Goal: Task Accomplishment & Management: Manage account settings

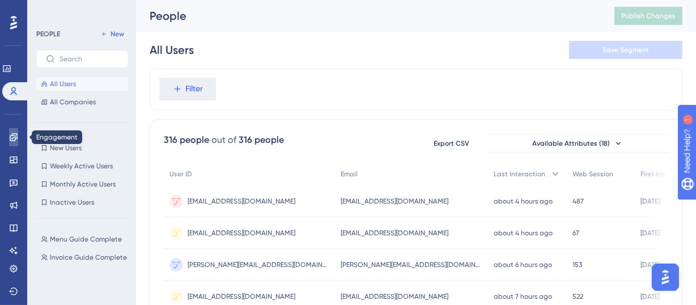
click at [9, 135] on icon at bounding box center [13, 137] width 9 height 9
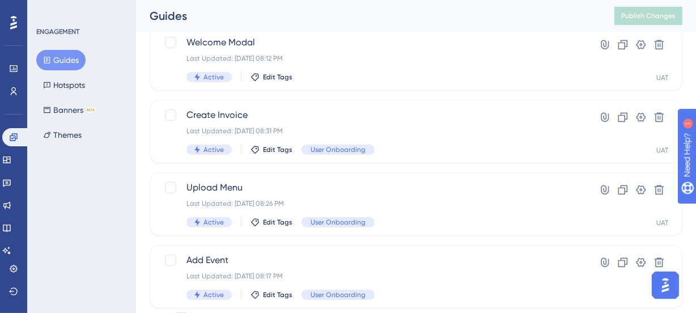
scroll to position [567, 0]
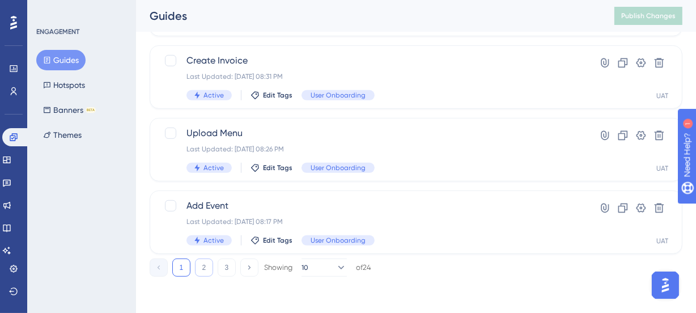
click at [201, 266] on button "2" at bounding box center [204, 268] width 18 height 18
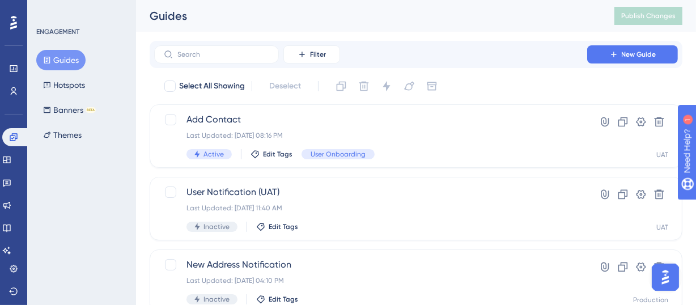
scroll to position [1, 0]
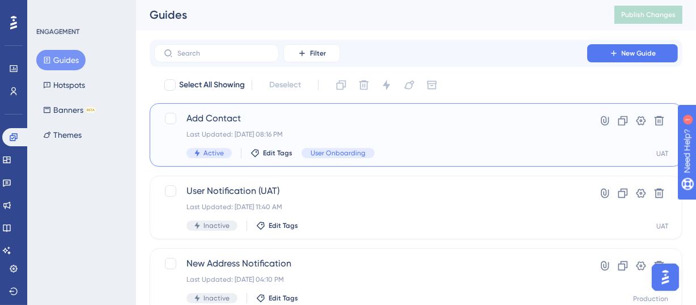
click at [247, 120] on span "Add Contact" at bounding box center [371, 119] width 369 height 14
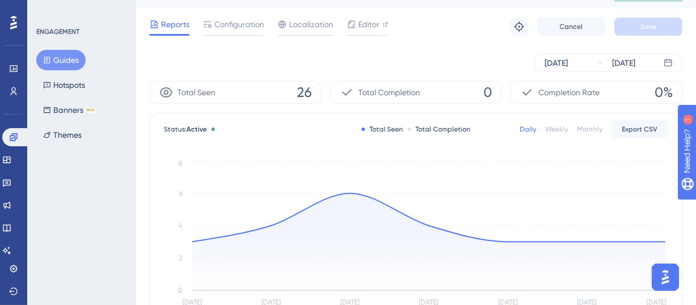
scroll to position [1, 0]
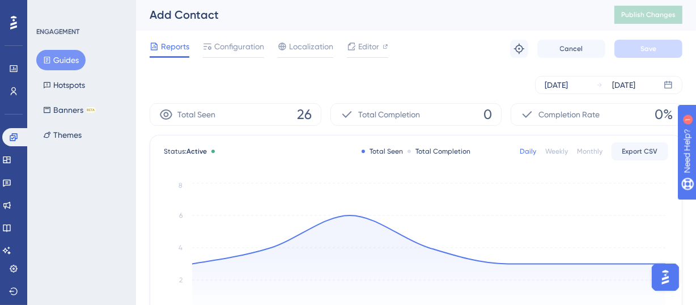
click at [238, 38] on div "Reports Configuration Localization Editor Troubleshoot Cancel Save" at bounding box center [416, 49] width 533 height 36
click at [232, 50] on span "Configuration" at bounding box center [239, 47] width 50 height 14
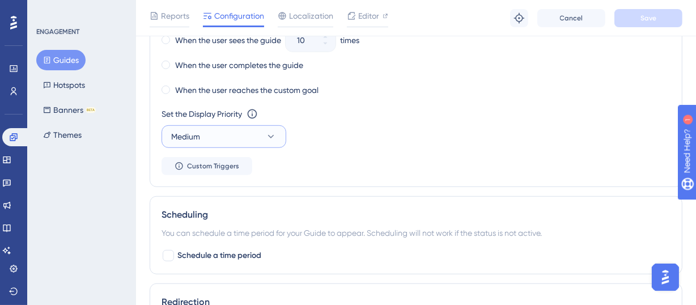
click at [227, 132] on button "Medium" at bounding box center [224, 136] width 125 height 23
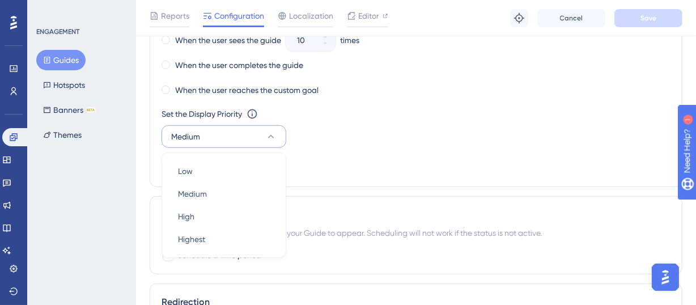
scroll to position [726, 0]
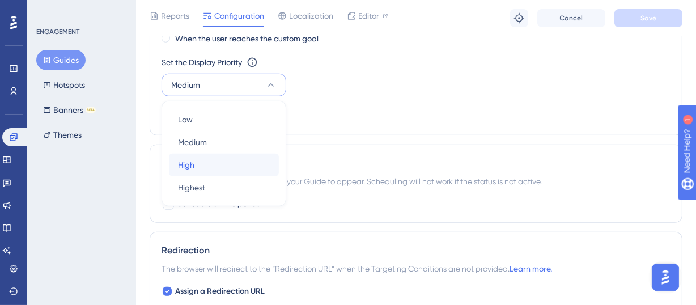
click at [213, 164] on div "High High" at bounding box center [224, 165] width 92 height 23
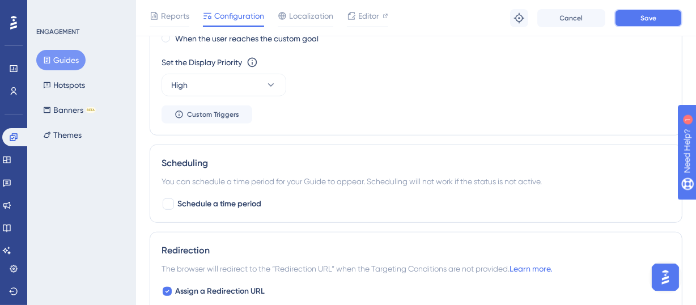
click at [656, 14] on span "Save" at bounding box center [649, 18] width 16 height 9
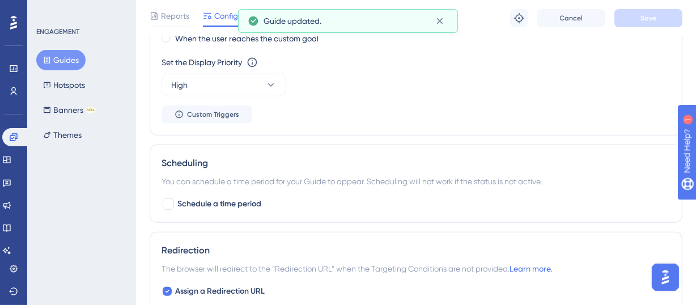
click at [69, 60] on button "Guides" at bounding box center [60, 60] width 49 height 20
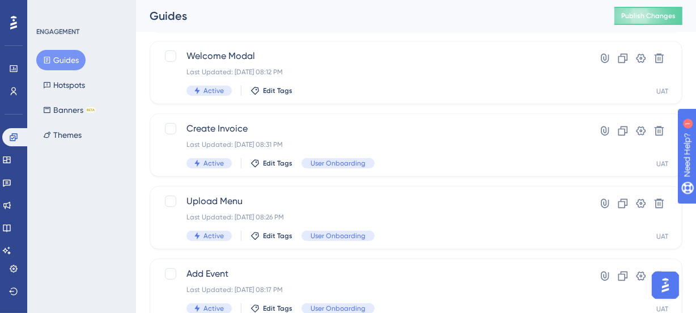
scroll to position [424, 0]
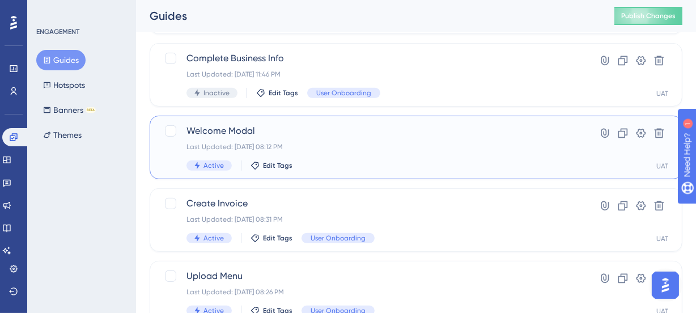
click at [302, 141] on div "Welcome Modal Last Updated: Oct 11 2025, 08:12 PM Active Edit Tags" at bounding box center [371, 147] width 369 height 46
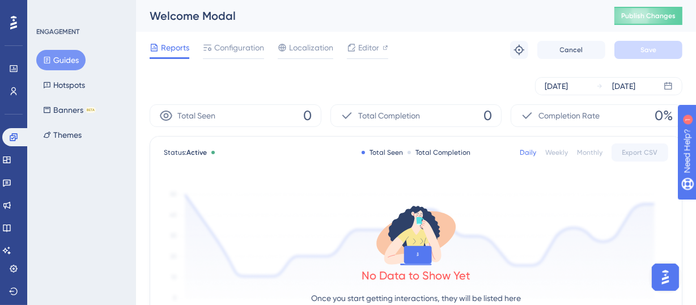
click at [61, 58] on button "Guides" at bounding box center [60, 60] width 49 height 20
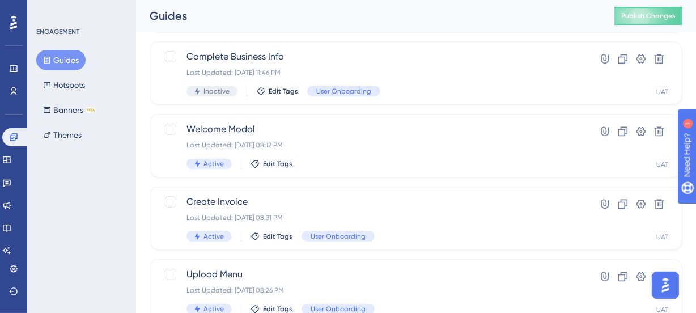
scroll to position [445, 0]
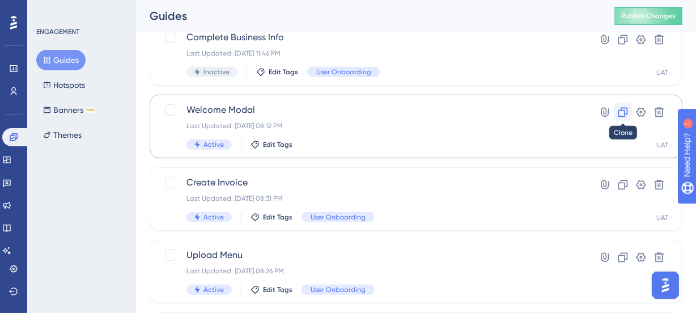
click at [623, 110] on icon at bounding box center [624, 113] width 10 height 10
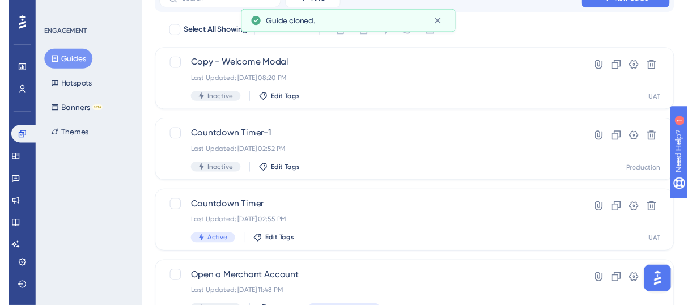
scroll to position [0, 0]
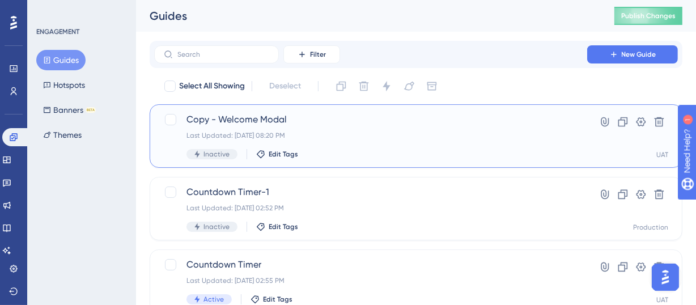
click at [272, 118] on span "Copy - Welcome Modal" at bounding box center [371, 120] width 369 height 14
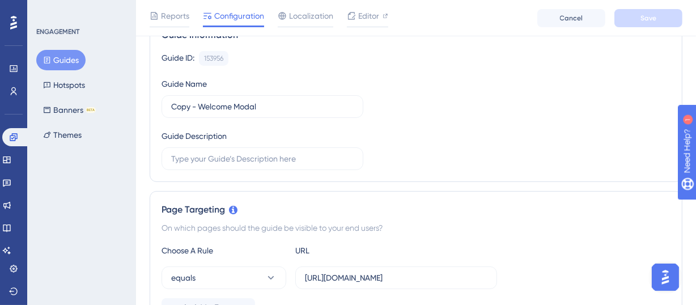
scroll to position [91, 0]
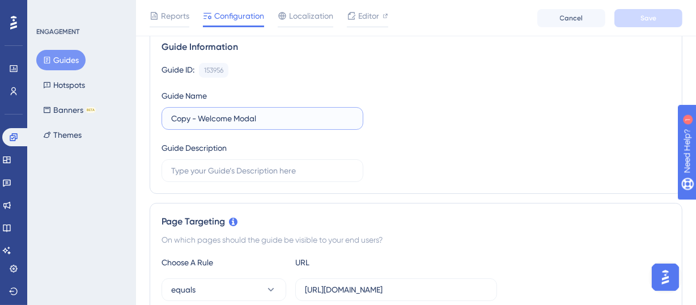
click at [227, 115] on input "Copy - Welcome Modal" at bounding box center [262, 118] width 183 height 12
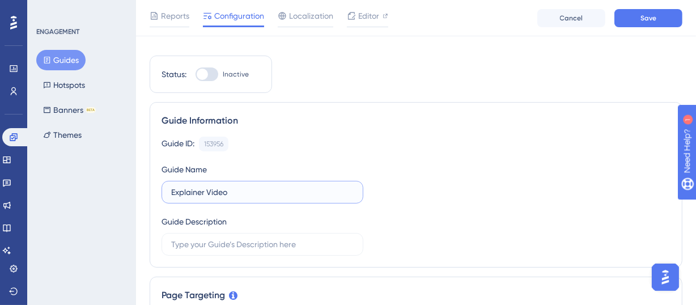
scroll to position [0, 0]
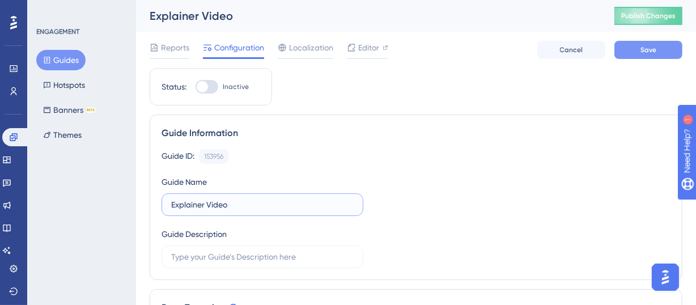
type input "Explainer Video"
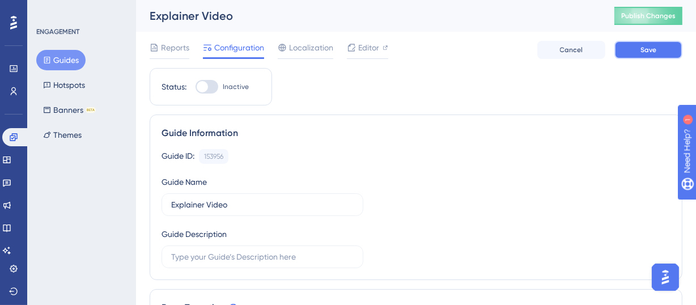
click at [639, 48] on button "Save" at bounding box center [649, 50] width 68 height 18
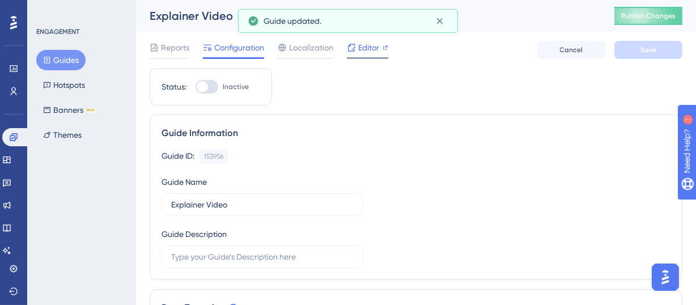
click at [365, 48] on span "Editor" at bounding box center [368, 48] width 21 height 14
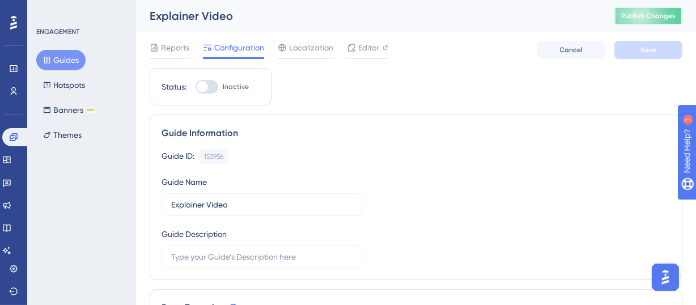
click at [658, 12] on span "Publish Changes" at bounding box center [648, 15] width 54 height 9
click at [10, 160] on icon at bounding box center [6, 159] width 7 height 7
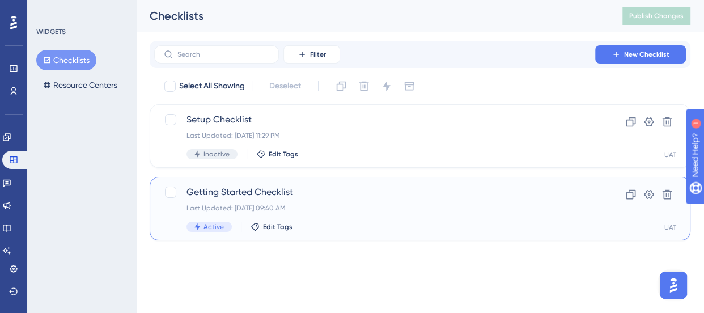
click at [315, 200] on div "Getting Started Checklist Last Updated: Oct 01 2025, 09:40 AM Active Edit Tags" at bounding box center [375, 208] width 376 height 46
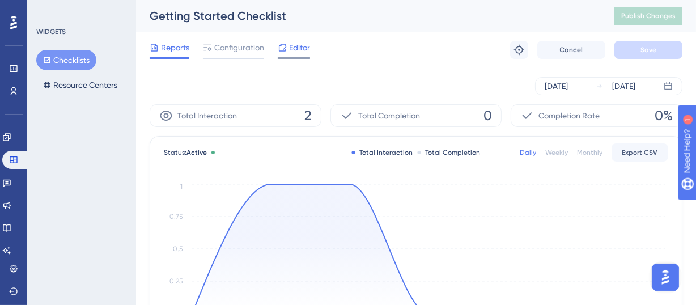
click at [292, 44] on span "Editor" at bounding box center [299, 48] width 21 height 14
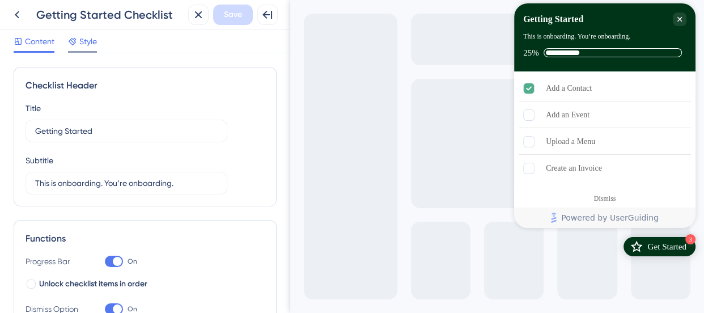
click at [91, 40] on span "Style" at bounding box center [88, 42] width 18 height 14
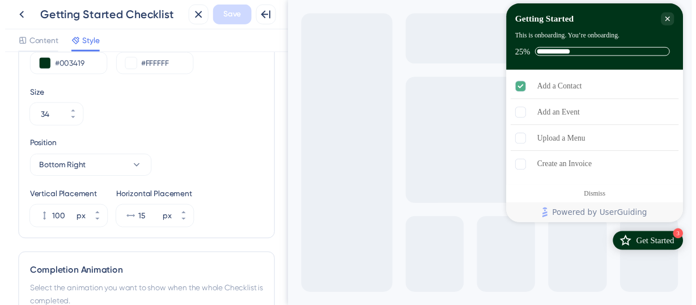
scroll to position [514, 0]
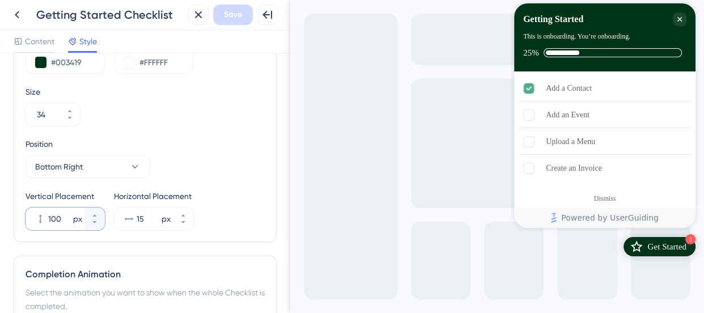
click at [56, 218] on input "100" at bounding box center [59, 219] width 23 height 14
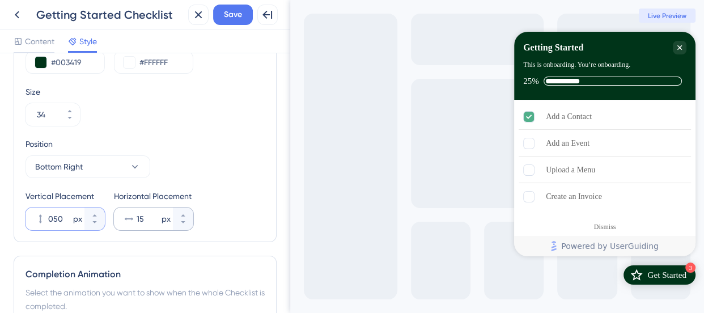
type input "050"
click at [140, 220] on input "15" at bounding box center [148, 219] width 23 height 14
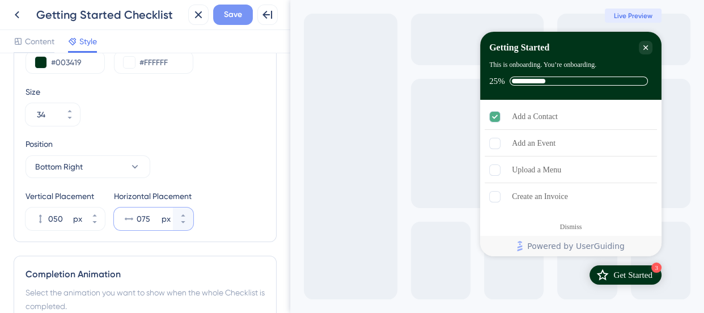
type input "075"
click at [227, 22] on button "Save" at bounding box center [233, 15] width 40 height 20
click at [22, 14] on icon at bounding box center [17, 15] width 14 height 14
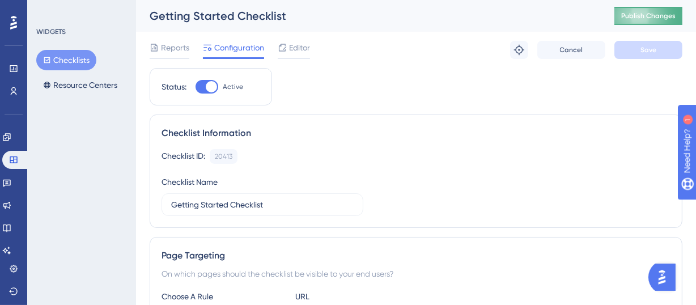
click at [633, 16] on span "Publish Changes" at bounding box center [648, 15] width 54 height 9
click at [297, 42] on span "Editor" at bounding box center [299, 48] width 21 height 14
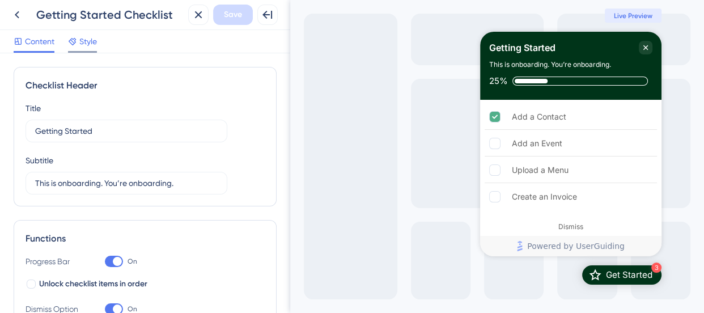
click at [87, 47] on span "Style" at bounding box center [88, 42] width 18 height 14
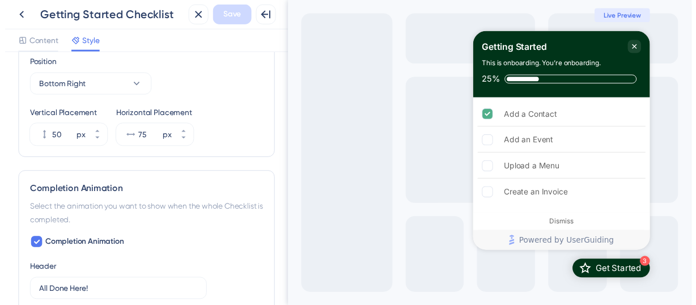
scroll to position [549, 0]
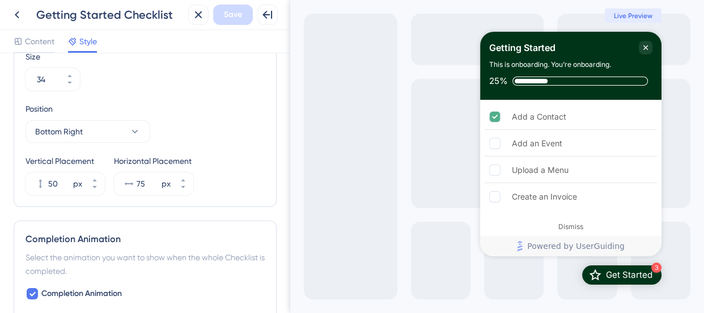
drag, startPoint x: 287, startPoint y: 102, endPoint x: 4, endPoint y: 231, distance: 311.0
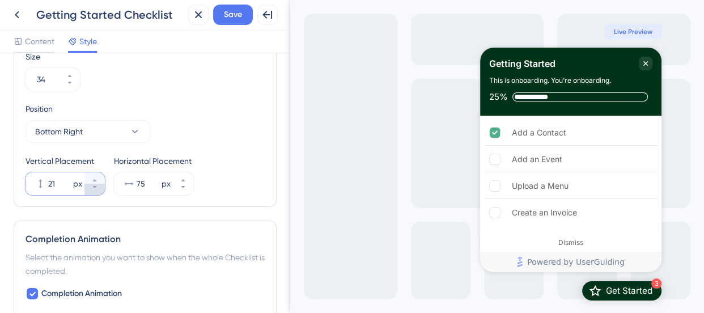
click at [94, 186] on icon at bounding box center [94, 187] width 4 height 2
type input "20"
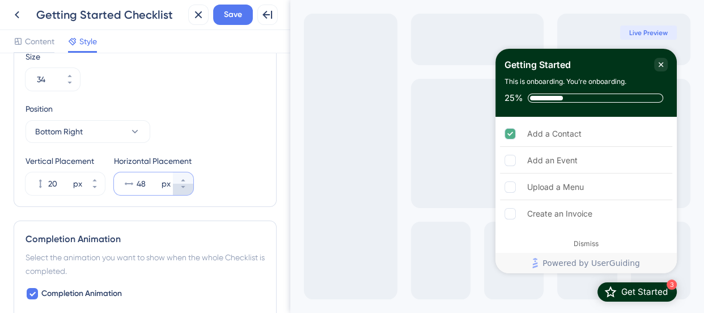
click at [185, 190] on button "48 px" at bounding box center [183, 189] width 20 height 11
click at [185, 190] on button "46 px" at bounding box center [183, 189] width 20 height 11
type input "45"
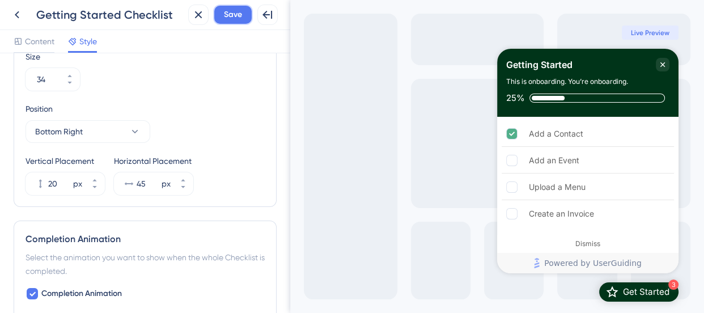
click at [233, 15] on span "Save" at bounding box center [233, 15] width 18 height 14
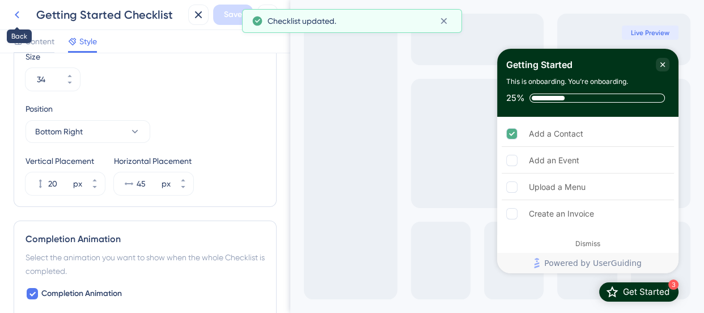
click at [13, 16] on icon at bounding box center [17, 15] width 14 height 14
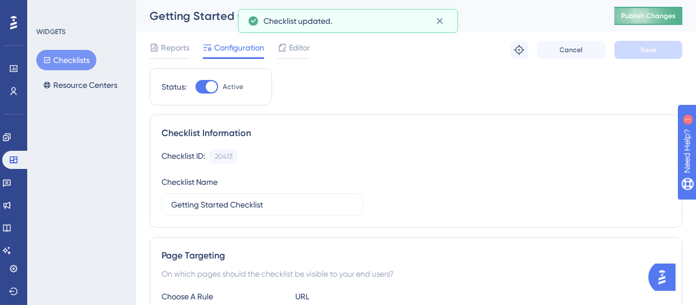
click at [650, 10] on button "Publish Changes" at bounding box center [649, 16] width 68 height 18
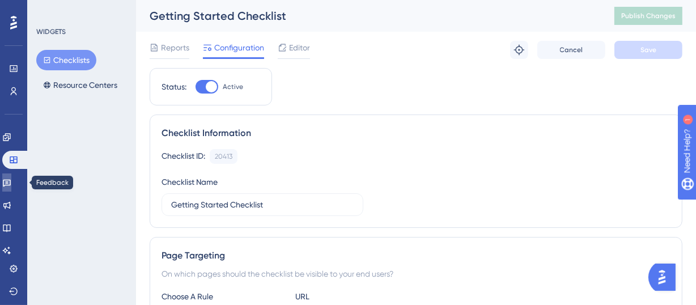
click at [11, 183] on icon at bounding box center [7, 183] width 8 height 7
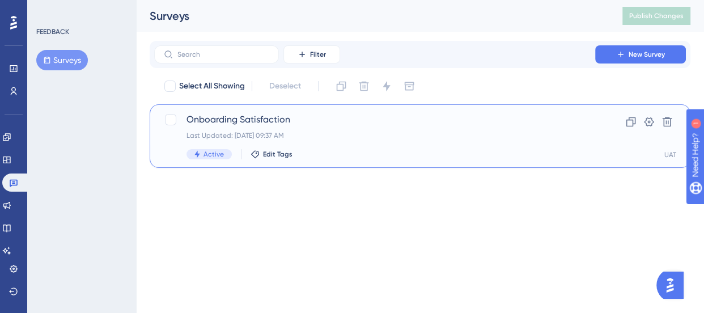
click at [319, 117] on span "Onboarding Satisfaction" at bounding box center [375, 120] width 376 height 14
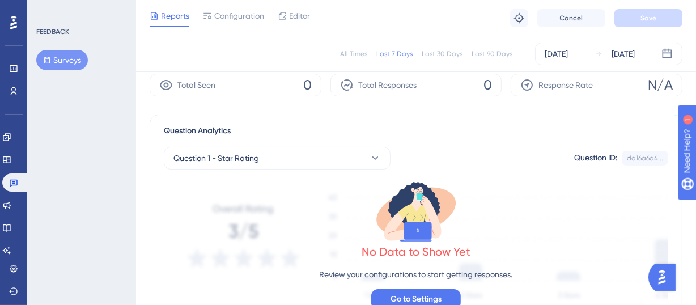
scroll to position [3, 0]
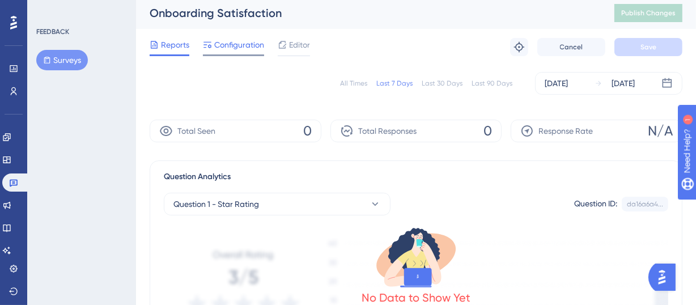
click at [232, 50] on span "Configuration" at bounding box center [239, 45] width 50 height 14
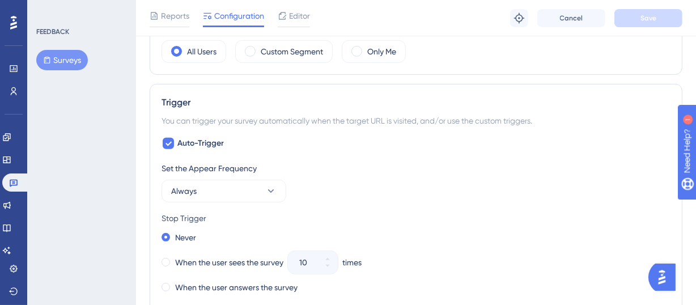
scroll to position [403, 0]
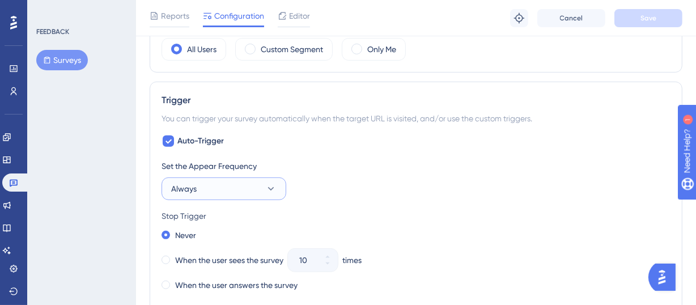
click at [264, 187] on button "Always" at bounding box center [224, 188] width 125 height 23
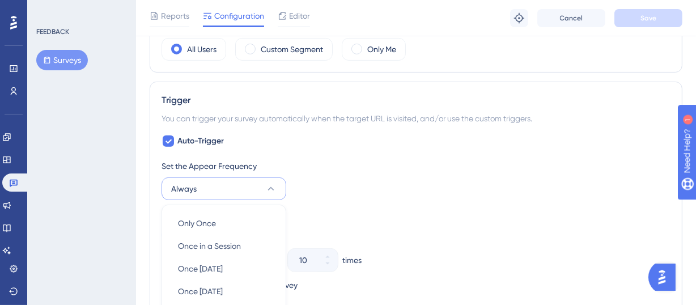
scroll to position [561, 0]
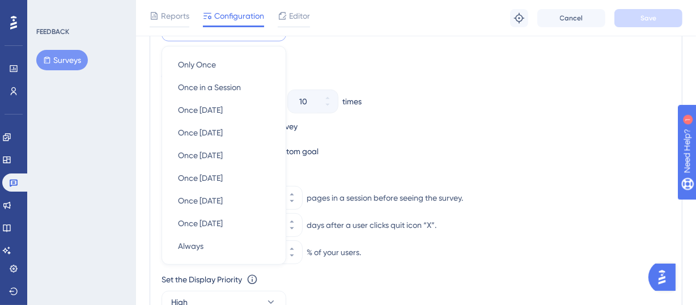
click at [404, 119] on div "When the user answers the survey" at bounding box center [416, 126] width 509 height 16
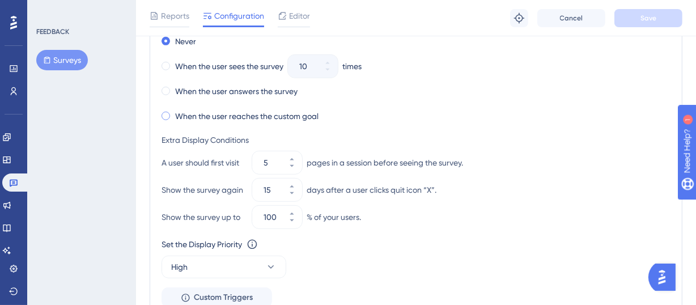
scroll to position [597, 0]
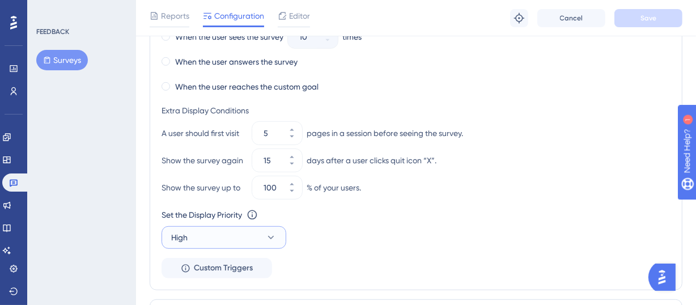
click at [274, 240] on icon at bounding box center [270, 237] width 11 height 11
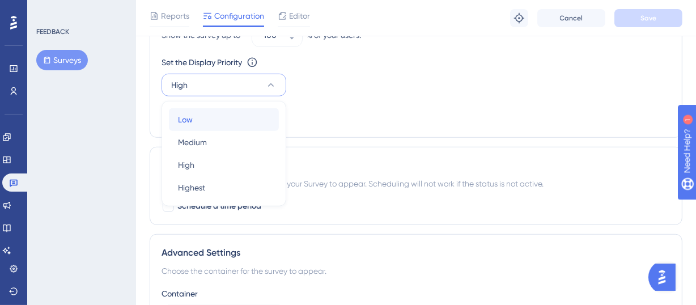
click at [214, 122] on div "Low Low" at bounding box center [224, 119] width 92 height 23
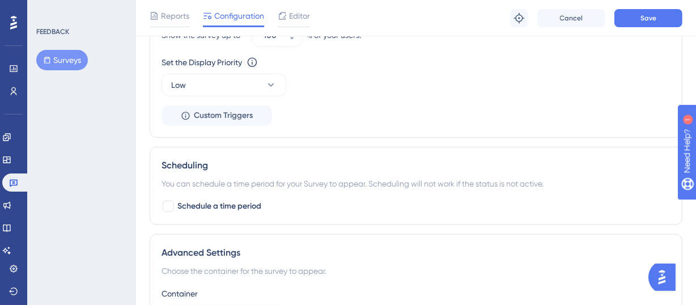
click at [337, 89] on div "Set the Display Priority This option will set the display priority between auto…" at bounding box center [416, 76] width 509 height 41
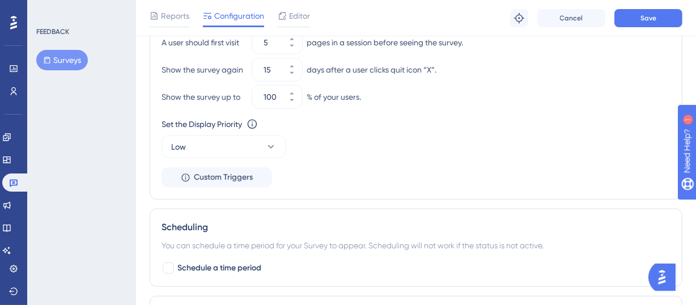
scroll to position [706, 0]
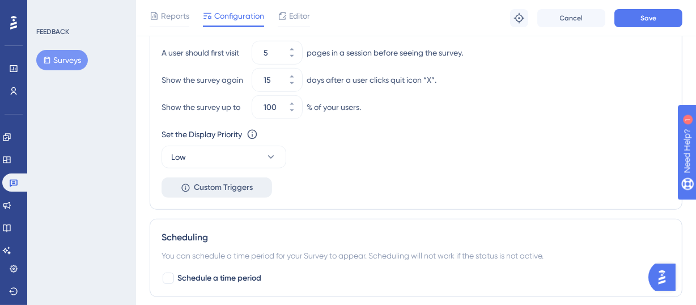
click at [239, 184] on span "Custom Triggers" at bounding box center [223, 188] width 59 height 14
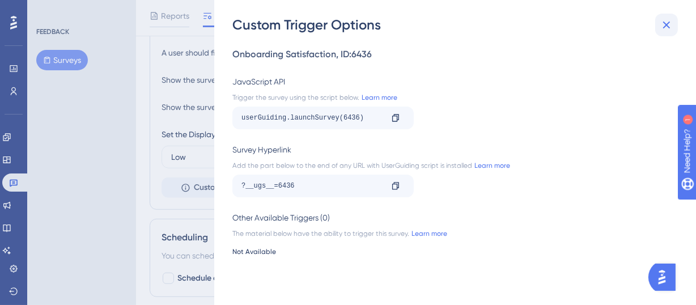
click at [665, 20] on icon at bounding box center [667, 25] width 14 height 14
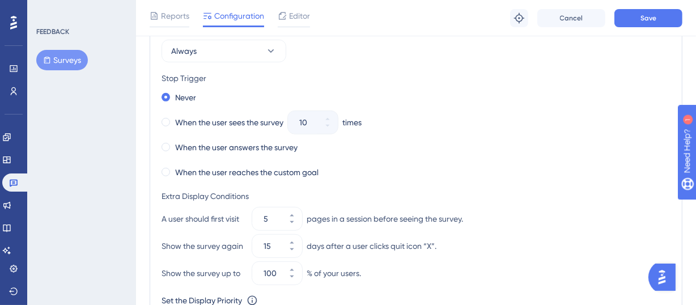
scroll to position [509, 0]
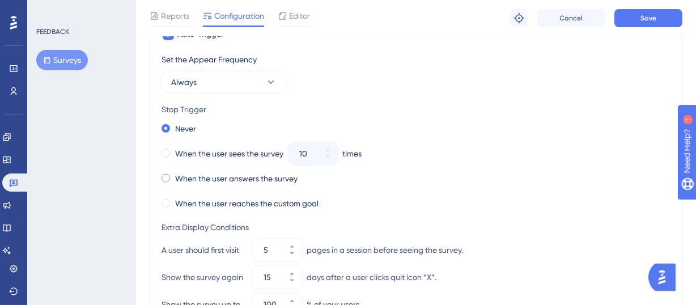
click at [168, 177] on span at bounding box center [166, 178] width 9 height 9
click at [173, 176] on input "radio" at bounding box center [173, 176] width 0 height 0
click at [285, 107] on div "Stop Trigger" at bounding box center [416, 110] width 509 height 14
click at [250, 83] on button "Always" at bounding box center [224, 82] width 125 height 23
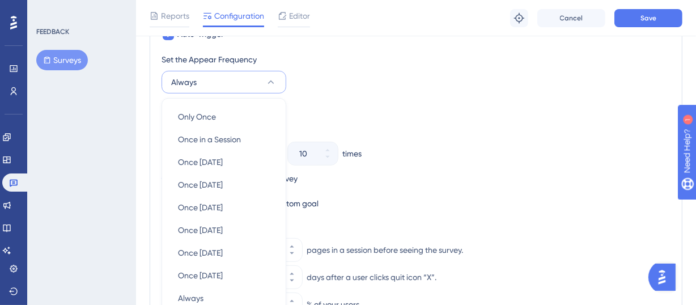
scroll to position [563, 0]
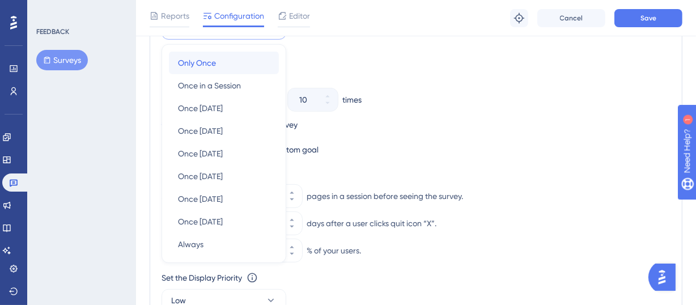
click at [229, 58] on div "Only Once Only Once" at bounding box center [224, 63] width 92 height 23
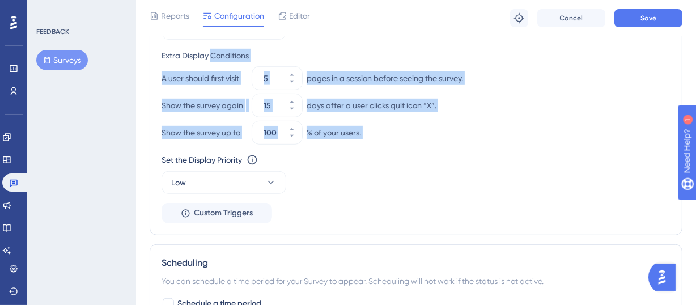
drag, startPoint x: 229, startPoint y: 58, endPoint x: 400, endPoint y: 134, distance: 186.8
click at [400, 134] on div "Extra Display Conditions A user should first visit 5 pages in a session before …" at bounding box center [416, 96] width 509 height 95
click at [401, 95] on div "Show the survey again 15 days after a user clicks quit icon “X”." at bounding box center [416, 105] width 509 height 23
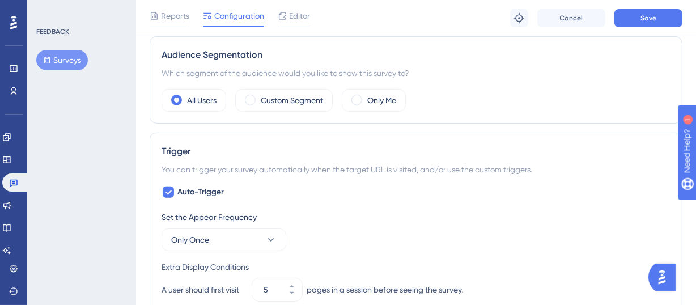
scroll to position [353, 0]
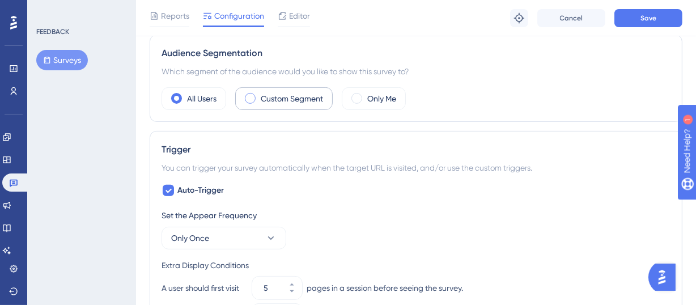
click at [272, 95] on label "Custom Segment" at bounding box center [292, 99] width 62 height 14
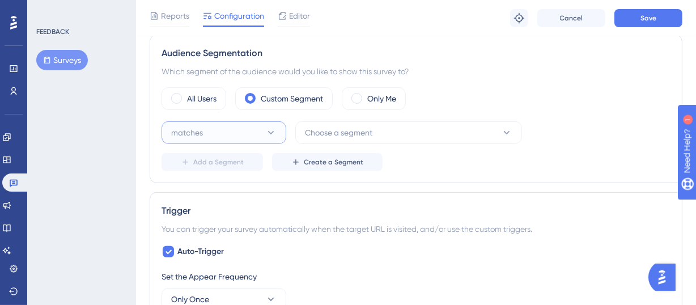
click at [253, 128] on button "matches" at bounding box center [224, 132] width 125 height 23
click at [382, 124] on button "Choose a segment" at bounding box center [408, 132] width 227 height 23
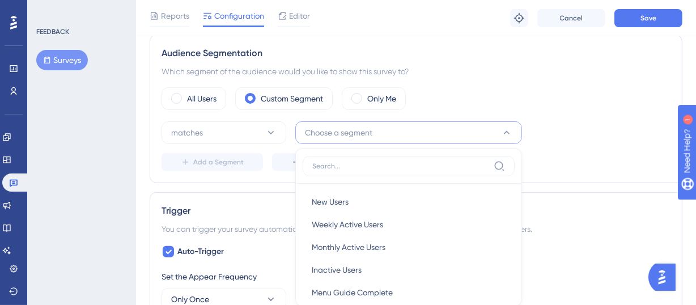
scroll to position [426, 0]
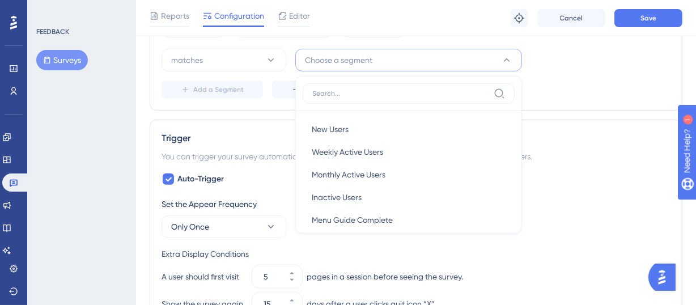
click at [572, 71] on div "matches Choose a segment New Users New Users Weekly Active Users Weekly Active …" at bounding box center [416, 74] width 509 height 50
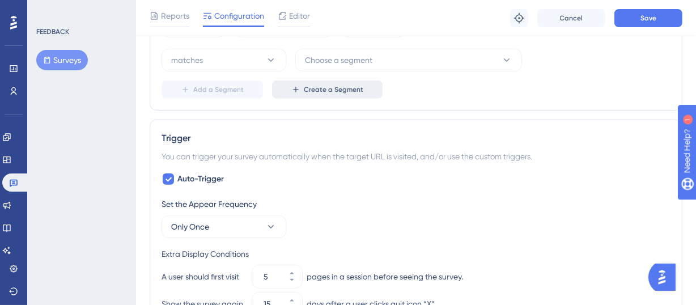
click at [344, 88] on span "Create a Segment" at bounding box center [334, 89] width 60 height 9
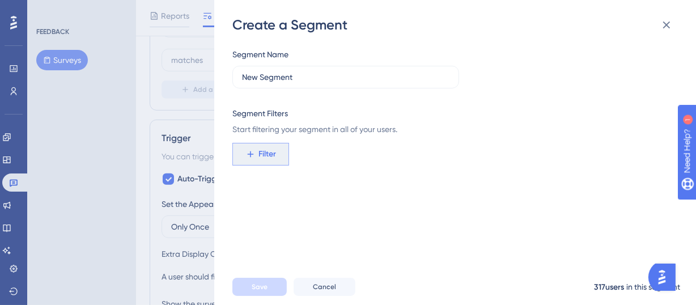
click at [257, 159] on button "Filter" at bounding box center [260, 154] width 57 height 23
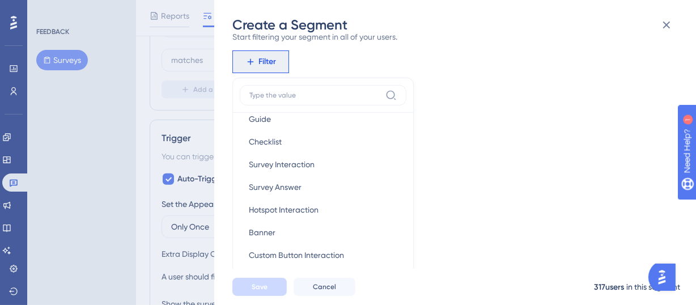
scroll to position [194, 0]
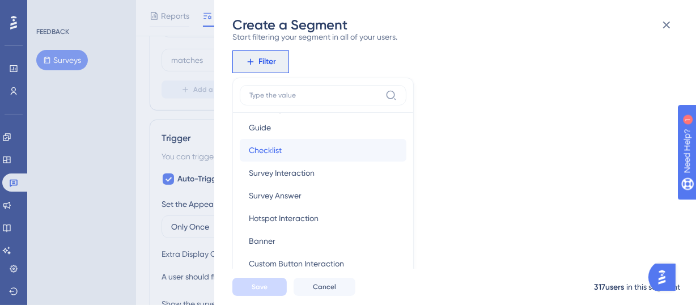
click at [334, 154] on button "Checklist Checklist" at bounding box center [323, 150] width 167 height 23
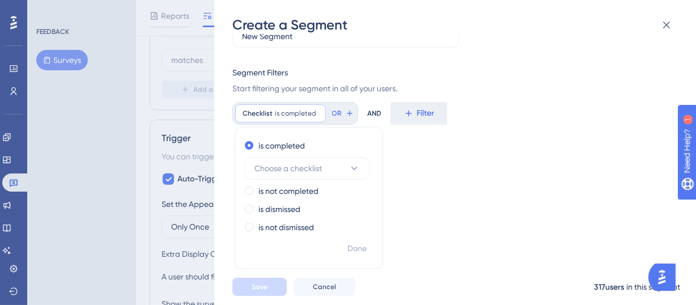
scroll to position [32, 0]
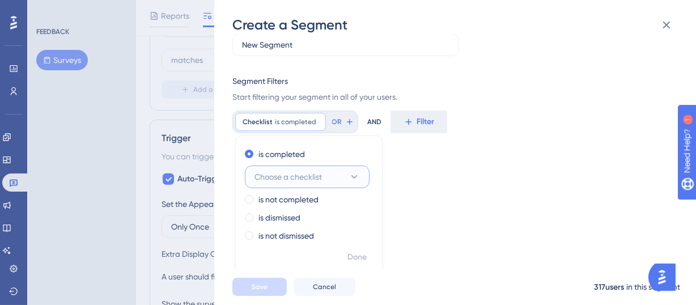
click at [334, 175] on button "Choose a checklist" at bounding box center [307, 177] width 125 height 23
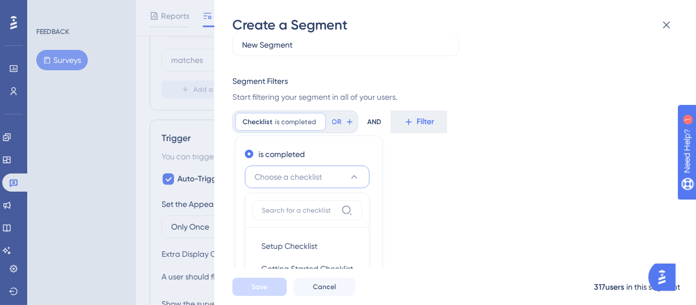
scroll to position [49, 0]
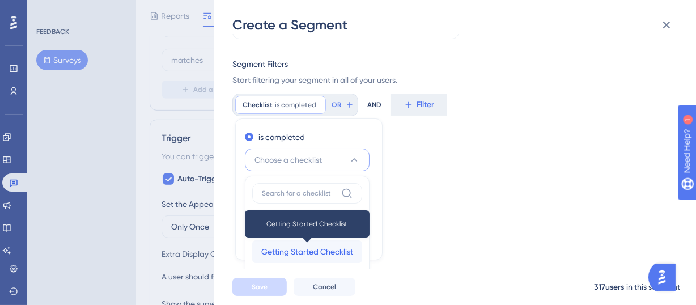
click at [320, 252] on span "Getting Started Checklist" at bounding box center [307, 252] width 92 height 14
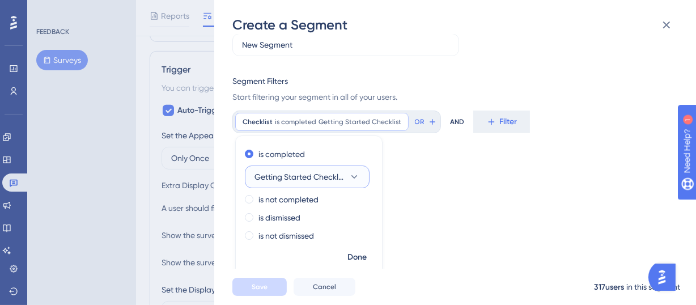
scroll to position [495, 0]
click at [358, 258] on span "Done" at bounding box center [357, 258] width 19 height 14
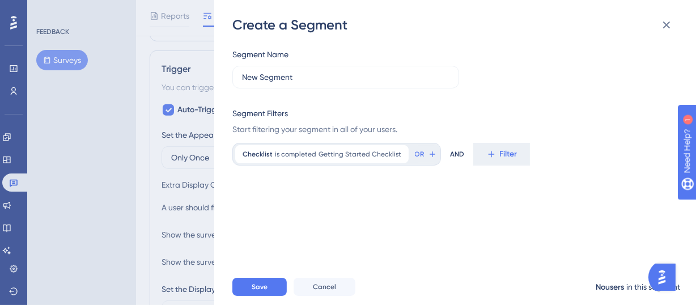
drag, startPoint x: 295, startPoint y: 70, endPoint x: 230, endPoint y: 75, distance: 65.4
click at [230, 75] on div "Create a Segment Segment Name New Segment Segment Filters Start filtering your …" at bounding box center [455, 152] width 482 height 305
click at [270, 84] on label "New Segment" at bounding box center [345, 77] width 227 height 23
click at [270, 83] on input "New Segment" at bounding box center [345, 77] width 207 height 12
click at [270, 84] on label "New Segment" at bounding box center [345, 77] width 227 height 23
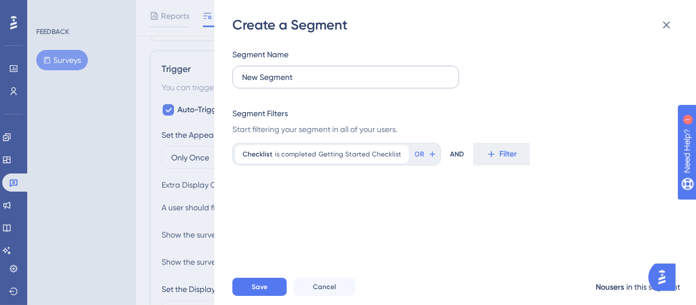
click at [270, 83] on input "New Segment" at bounding box center [345, 77] width 207 height 12
click at [270, 84] on label "New Segment" at bounding box center [345, 77] width 227 height 23
click at [270, 83] on input "New Segment" at bounding box center [345, 77] width 207 height 12
click at [273, 78] on input "New Segment" at bounding box center [345, 77] width 207 height 12
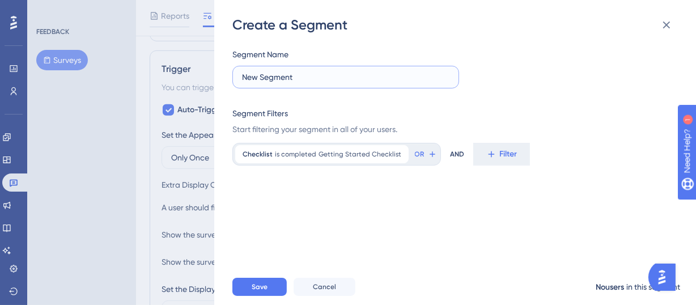
click at [273, 78] on input "New Segment" at bounding box center [345, 77] width 207 height 12
type input "C"
drag, startPoint x: 391, startPoint y: 76, endPoint x: 240, endPoint y: 78, distance: 150.8
click at [240, 78] on label "Getting Started Checklist - Completed" at bounding box center [345, 77] width 227 height 23
drag, startPoint x: 346, startPoint y: 77, endPoint x: 285, endPoint y: 80, distance: 60.7
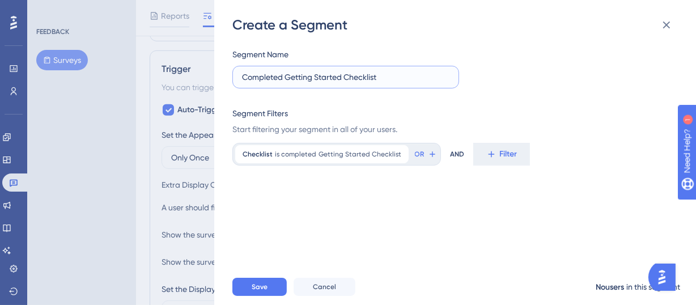
click at [285, 80] on input "Completed Getting Started Checklist" at bounding box center [345, 77] width 207 height 12
click at [383, 79] on input "Completed Getting Started Checklist" at bounding box center [345, 77] width 207 height 12
drag, startPoint x: 382, startPoint y: 77, endPoint x: 286, endPoint y: 78, distance: 96.4
click at [286, 78] on input "Completed Getting Started Checklist" at bounding box center [345, 77] width 207 height 12
type input "Completed Checklist (Getting Started)"
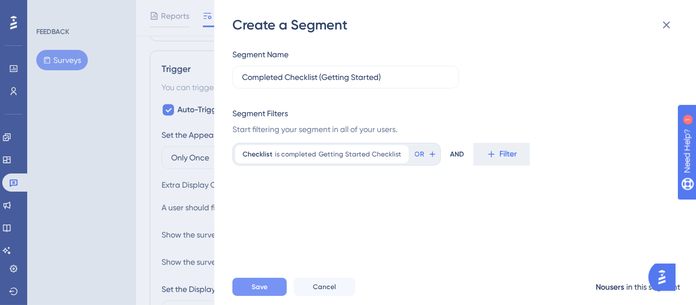
click at [270, 291] on button "Save" at bounding box center [259, 287] width 54 height 18
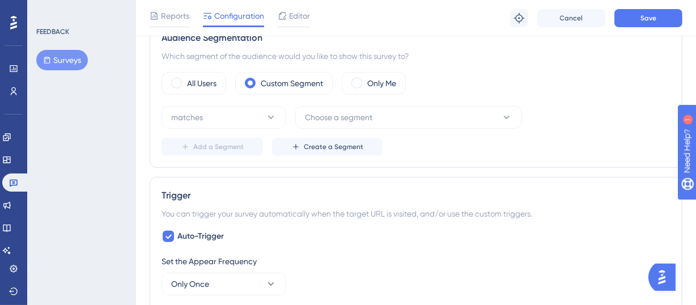
scroll to position [366, 0]
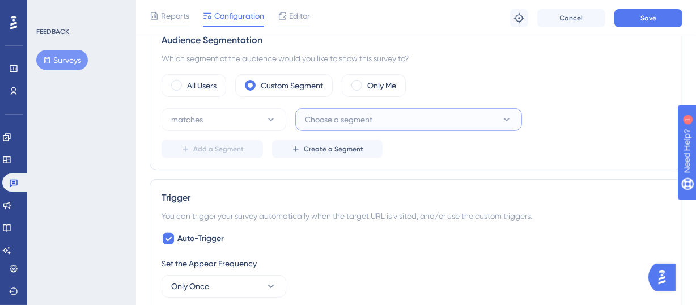
click at [324, 118] on span "Choose a segment" at bounding box center [338, 120] width 67 height 14
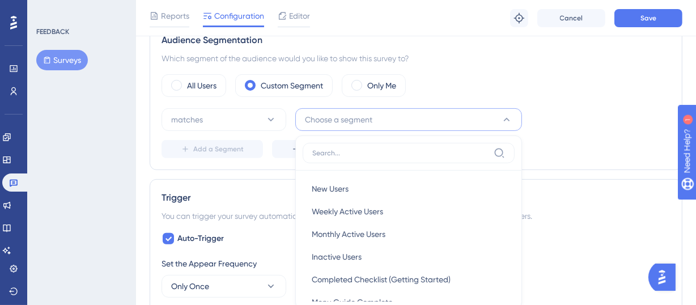
scroll to position [434, 0]
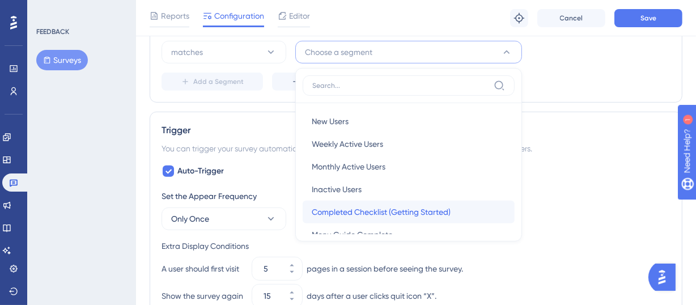
click at [374, 210] on span "Completed Checklist (Getting Started)" at bounding box center [381, 212] width 139 height 14
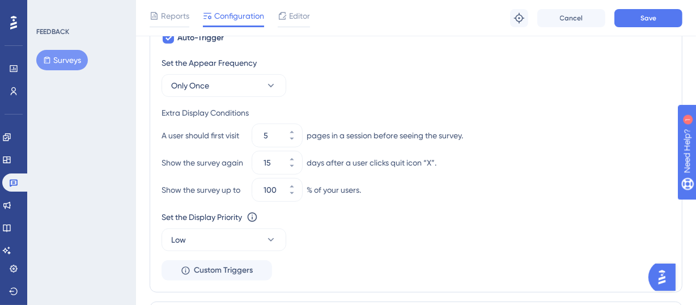
scroll to position [562, 0]
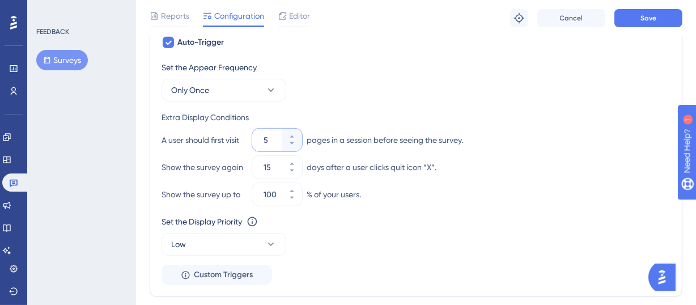
click at [272, 139] on input "5" at bounding box center [272, 140] width 16 height 14
click at [268, 166] on input "15" at bounding box center [272, 167] width 16 height 14
click at [265, 166] on input "0" at bounding box center [272, 167] width 16 height 14
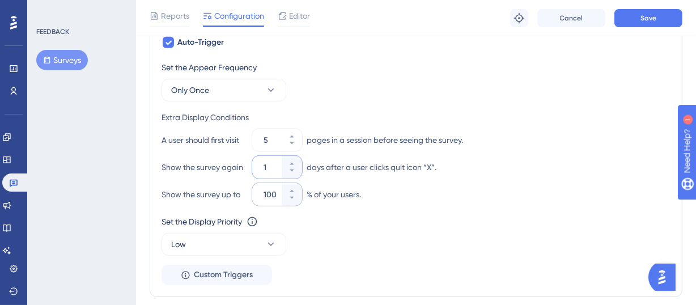
type input "1"
click at [269, 193] on input "100" at bounding box center [272, 195] width 16 height 14
click at [299, 202] on button "100" at bounding box center [292, 199] width 20 height 11
click at [299, 202] on button "99" at bounding box center [292, 199] width 20 height 11
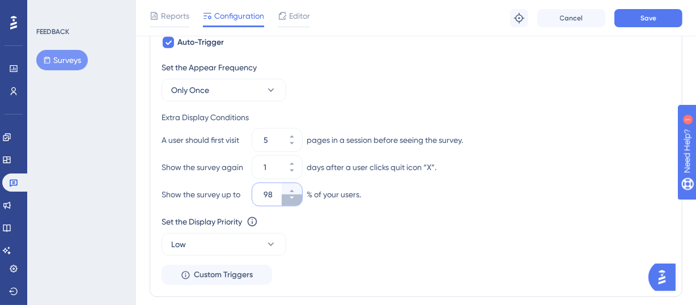
click at [299, 202] on button "98" at bounding box center [292, 199] width 20 height 11
click at [299, 202] on button "97" at bounding box center [292, 199] width 20 height 11
click at [299, 202] on button "96" at bounding box center [292, 199] width 20 height 11
click at [299, 202] on button "95" at bounding box center [292, 199] width 20 height 11
click at [299, 202] on button "94" at bounding box center [292, 199] width 20 height 11
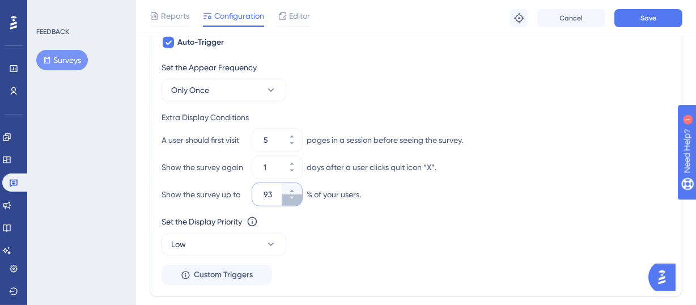
click at [299, 202] on button "93" at bounding box center [292, 199] width 20 height 11
click at [299, 202] on button "92" at bounding box center [292, 199] width 20 height 11
click at [299, 202] on button "91" at bounding box center [292, 199] width 20 height 11
click at [299, 202] on button "90" at bounding box center [292, 199] width 20 height 11
click at [299, 202] on button "89" at bounding box center [292, 199] width 20 height 11
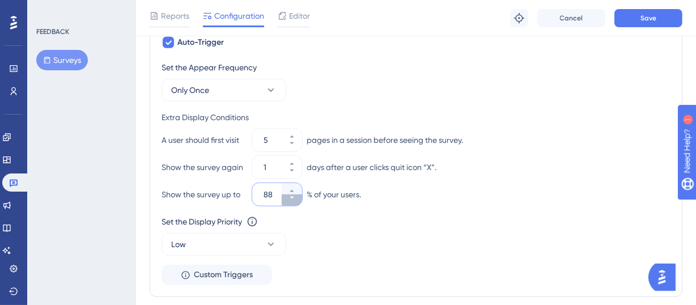
click at [299, 202] on button "88" at bounding box center [292, 199] width 20 height 11
click at [299, 202] on button "87" at bounding box center [292, 199] width 20 height 11
click at [299, 202] on button "86" at bounding box center [292, 199] width 20 height 11
click at [299, 202] on button "85" at bounding box center [292, 199] width 20 height 11
click at [299, 202] on button "84" at bounding box center [292, 199] width 20 height 11
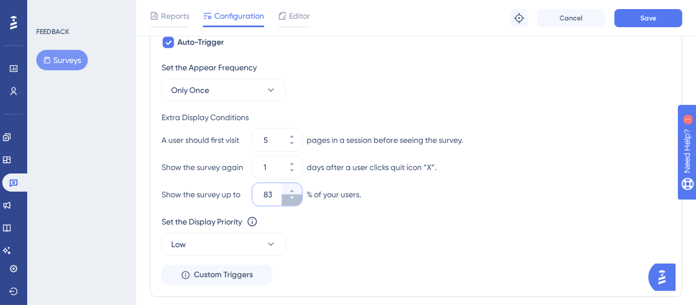
click at [299, 202] on button "83" at bounding box center [292, 199] width 20 height 11
click at [299, 202] on button "82" at bounding box center [292, 199] width 20 height 11
click at [299, 202] on button "81" at bounding box center [292, 199] width 20 height 11
click at [299, 202] on button "80" at bounding box center [292, 199] width 20 height 11
click at [291, 185] on button "79" at bounding box center [292, 188] width 20 height 11
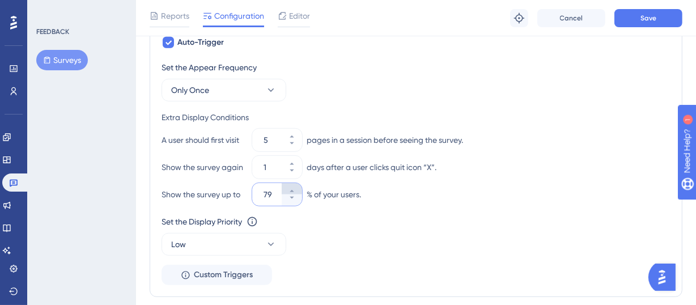
type input "80"
click at [304, 231] on div "Set the Display Priority This option will set the display priority between auto…" at bounding box center [416, 235] width 509 height 41
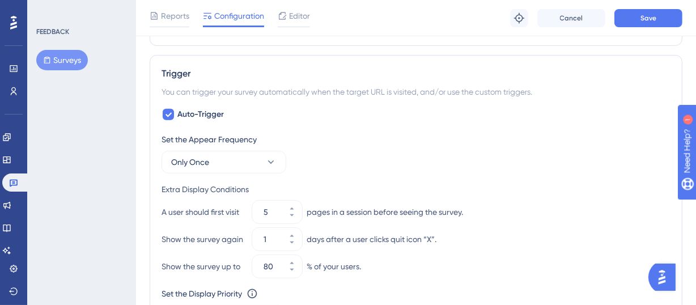
scroll to position [507, 0]
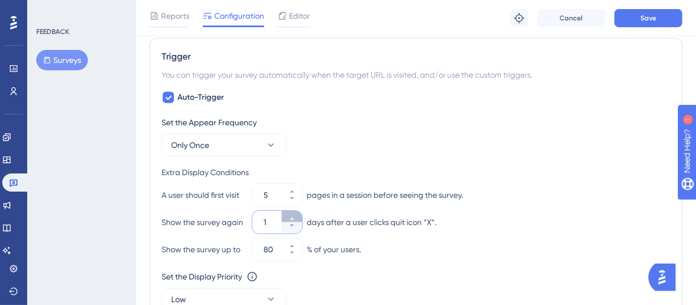
click at [291, 215] on icon at bounding box center [292, 218] width 7 height 7
type input "3"
click at [433, 116] on div "Set the Appear Frequency" at bounding box center [416, 123] width 509 height 14
click at [644, 16] on span "Save" at bounding box center [649, 18] width 16 height 9
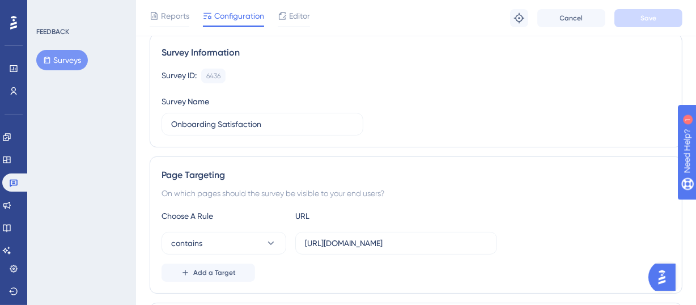
scroll to position [0, 0]
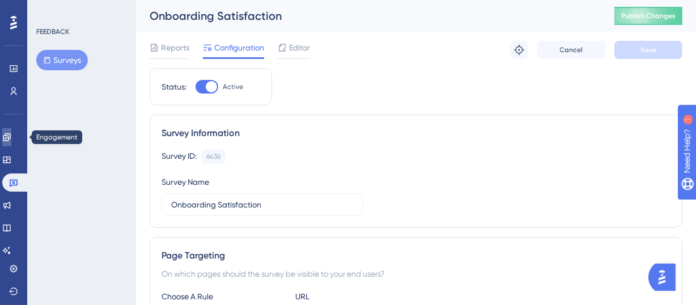
click at [11, 136] on icon at bounding box center [6, 137] width 9 height 9
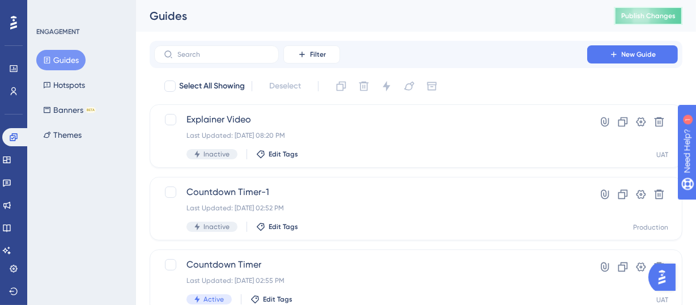
click at [634, 18] on span "Publish Changes" at bounding box center [648, 15] width 54 height 9
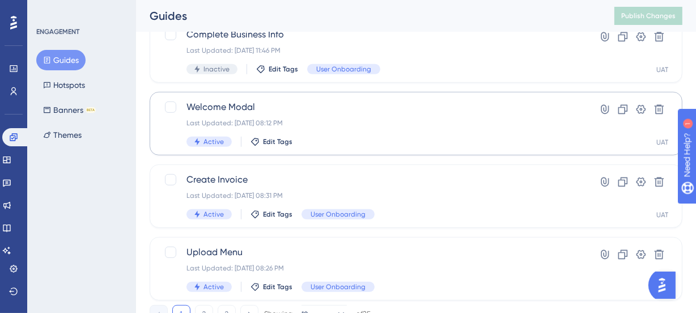
scroll to position [567, 0]
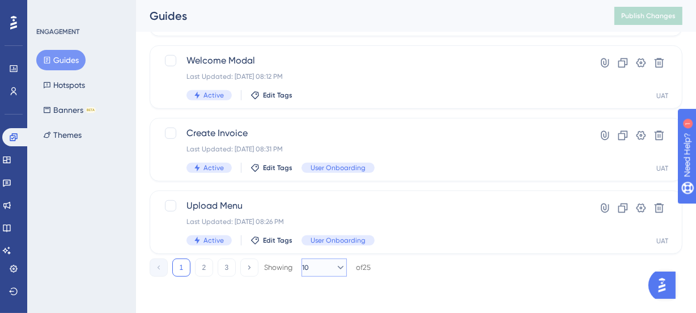
click at [335, 272] on icon at bounding box center [340, 267] width 11 height 11
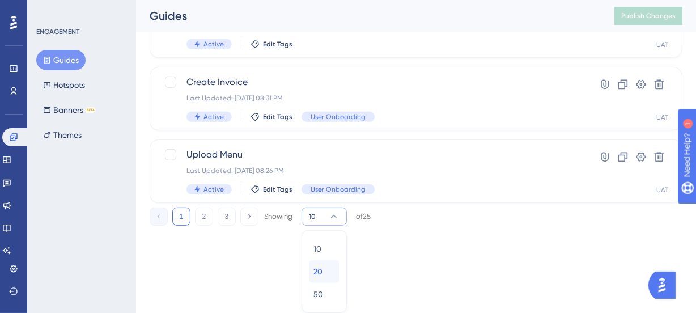
click at [328, 272] on div "20 20" at bounding box center [325, 271] width 22 height 23
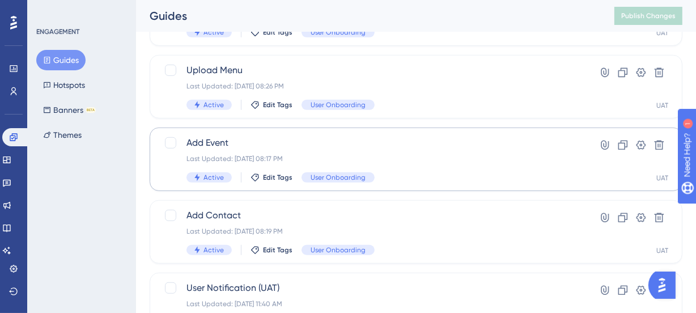
scroll to position [753, 0]
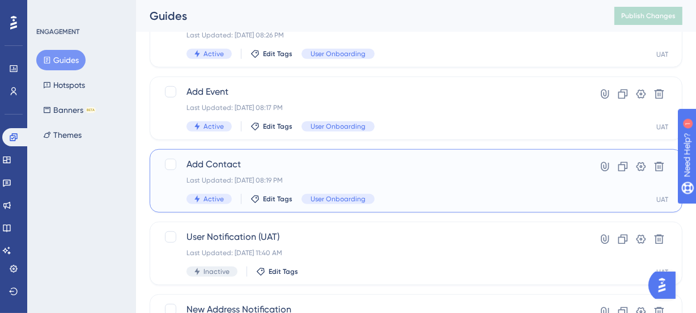
click at [249, 162] on span "Add Contact" at bounding box center [371, 165] width 369 height 14
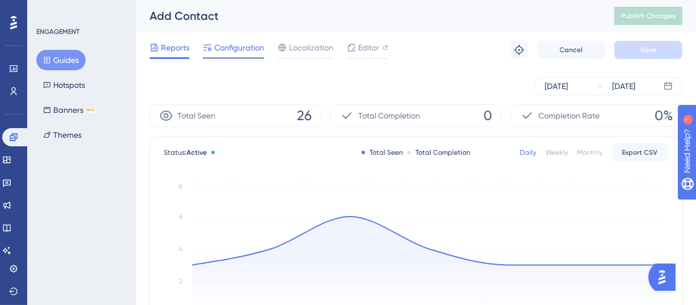
click at [231, 42] on span "Configuration" at bounding box center [239, 48] width 50 height 14
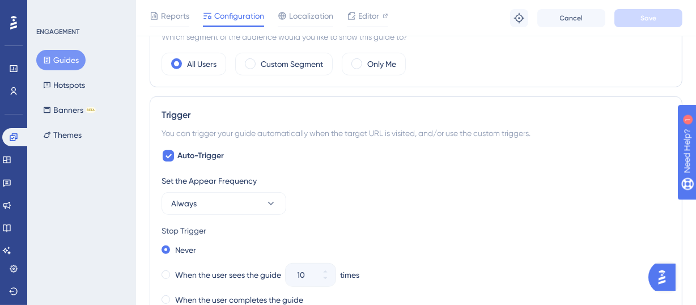
scroll to position [572, 0]
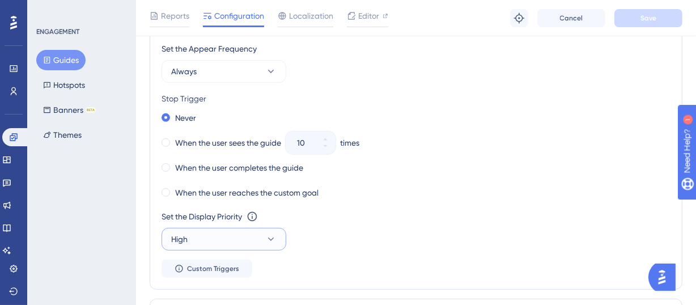
click at [236, 243] on button "High" at bounding box center [224, 239] width 125 height 23
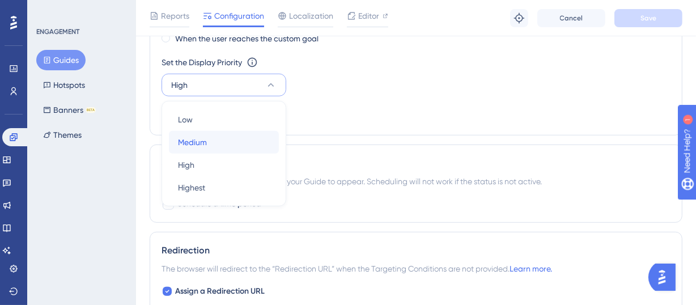
click at [214, 146] on div "Medium Medium" at bounding box center [224, 142] width 92 height 23
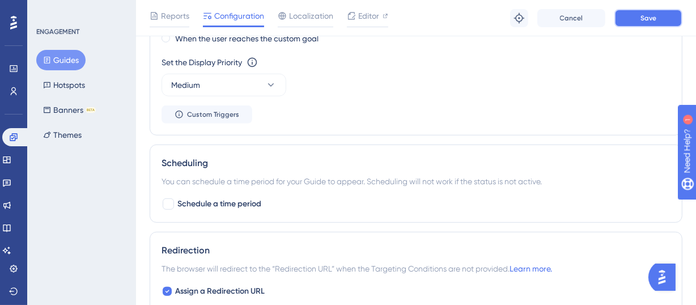
click at [645, 20] on span "Save" at bounding box center [649, 18] width 16 height 9
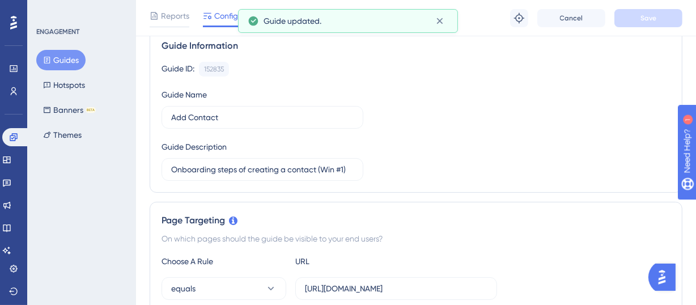
scroll to position [0, 0]
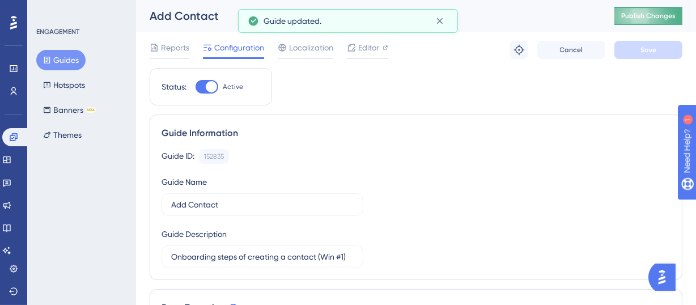
click at [636, 19] on button "Publish Changes" at bounding box center [649, 16] width 68 height 18
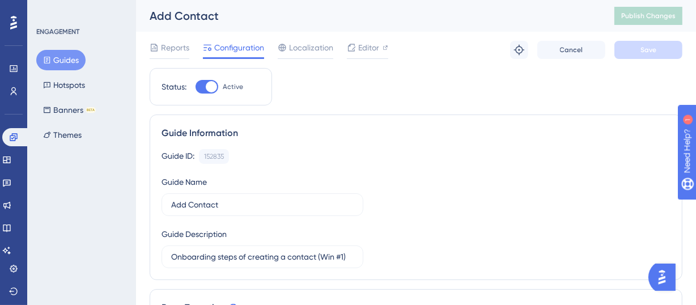
click at [65, 55] on button "Guides" at bounding box center [60, 60] width 49 height 20
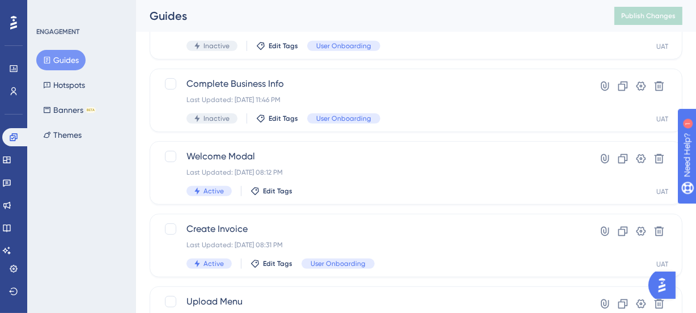
scroll to position [474, 0]
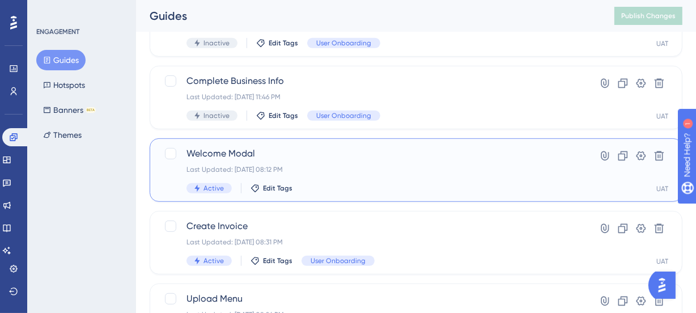
click at [262, 147] on span "Welcome Modal" at bounding box center [371, 154] width 369 height 14
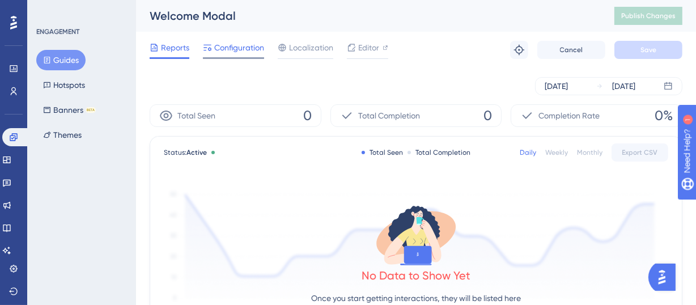
click at [237, 45] on span "Configuration" at bounding box center [239, 48] width 50 height 14
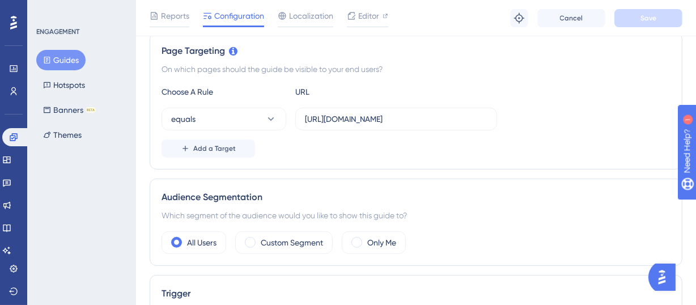
scroll to position [273, 0]
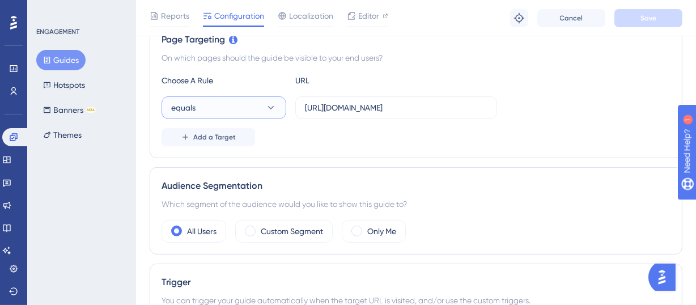
click at [252, 108] on button "equals" at bounding box center [224, 107] width 125 height 23
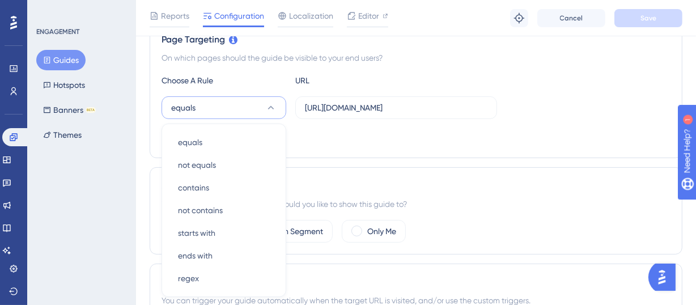
scroll to position [329, 0]
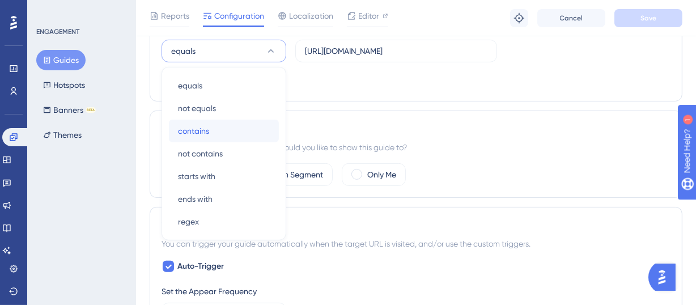
click at [232, 126] on div "contains contains" at bounding box center [224, 131] width 92 height 23
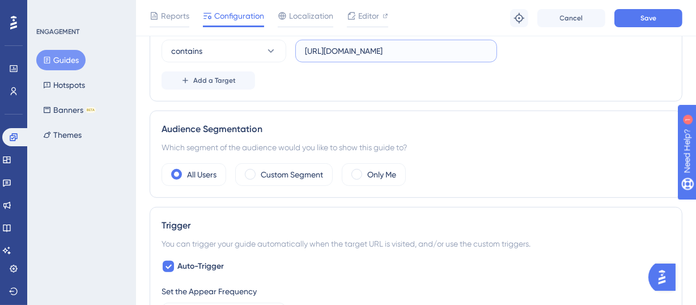
scroll to position [0, 9]
drag, startPoint x: 390, startPoint y: 48, endPoint x: 498, endPoint y: 45, distance: 108.3
click at [498, 45] on div "contains https://icy-desert-045d76c0f.1.azurestaticapps.net/" at bounding box center [416, 51] width 509 height 23
click at [492, 67] on div "Choose A Rule URL contains https://icy-desert-045d76c0f.1.azurestaticapps.net/ …" at bounding box center [416, 53] width 509 height 73
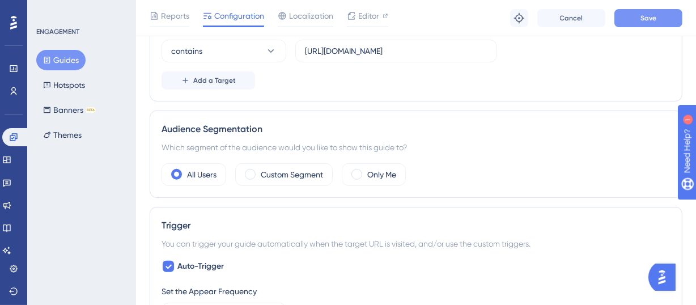
click at [644, 14] on span "Save" at bounding box center [649, 18] width 16 height 9
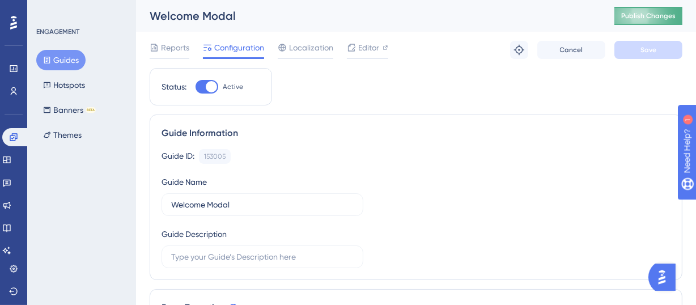
click at [641, 12] on span "Publish Changes" at bounding box center [648, 15] width 54 height 9
click at [57, 60] on button "Guides" at bounding box center [60, 60] width 49 height 20
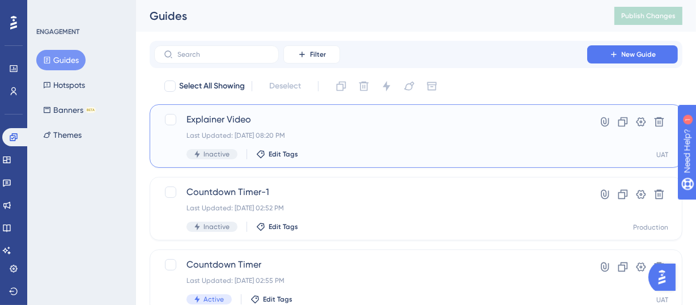
click at [290, 121] on span "Explainer Video" at bounding box center [371, 120] width 369 height 14
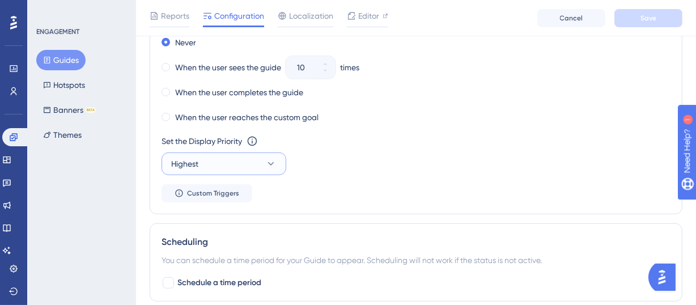
click at [258, 162] on button "Highest" at bounding box center [224, 164] width 125 height 23
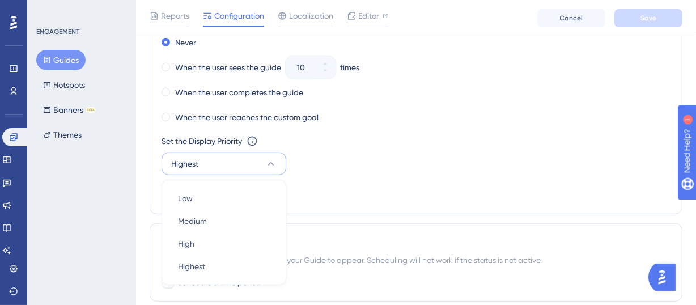
scroll to position [726, 0]
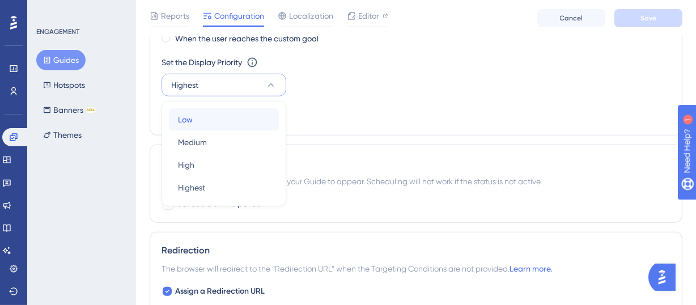
click at [223, 123] on div "Low Low" at bounding box center [224, 119] width 92 height 23
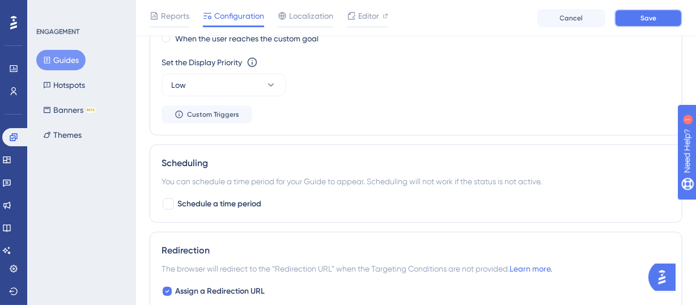
click at [657, 15] on button "Save" at bounding box center [649, 18] width 68 height 18
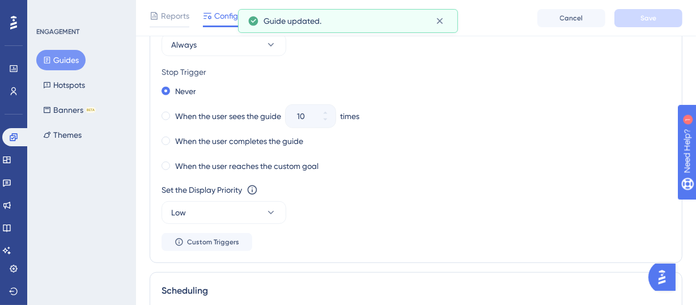
scroll to position [0, 0]
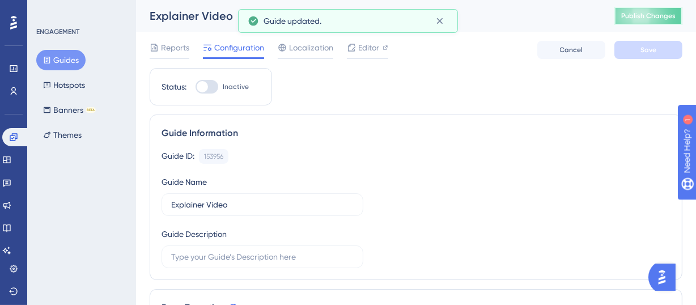
click at [643, 12] on span "Publish Changes" at bounding box center [648, 15] width 54 height 9
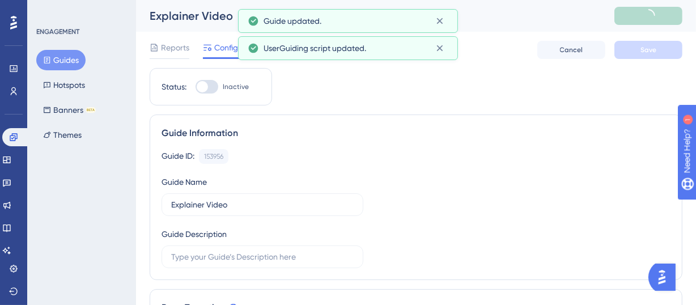
click at [205, 87] on div at bounding box center [202, 86] width 11 height 11
click at [196, 87] on input "Inactive" at bounding box center [195, 87] width 1 height 1
checkbox input "true"
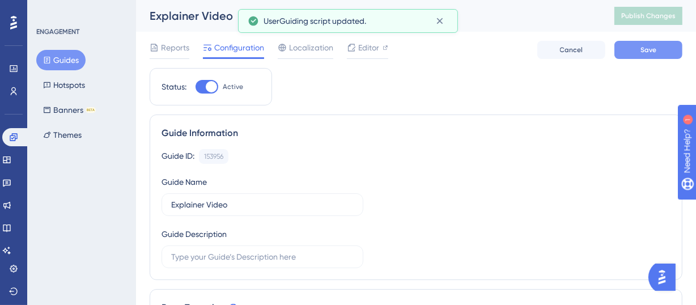
click at [639, 50] on button "Save" at bounding box center [649, 50] width 68 height 18
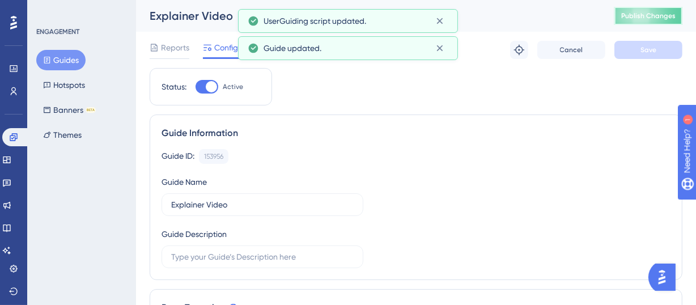
click at [652, 12] on span "Publish Changes" at bounding box center [648, 15] width 54 height 9
click at [65, 56] on button "Guides" at bounding box center [60, 60] width 49 height 20
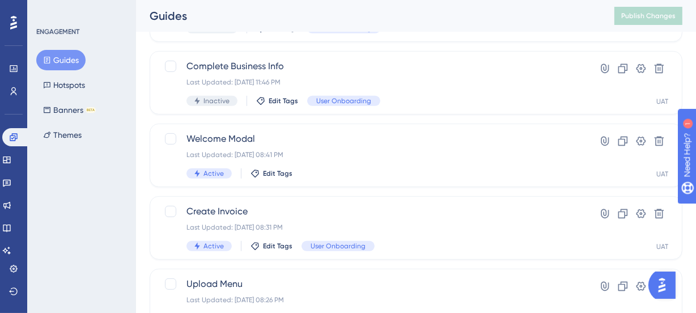
scroll to position [536, 0]
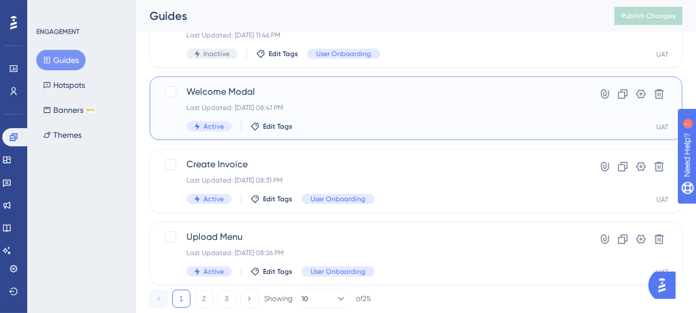
click at [327, 107] on div "Last Updated: Oct 11 2025, 08:41 PM" at bounding box center [371, 107] width 369 height 9
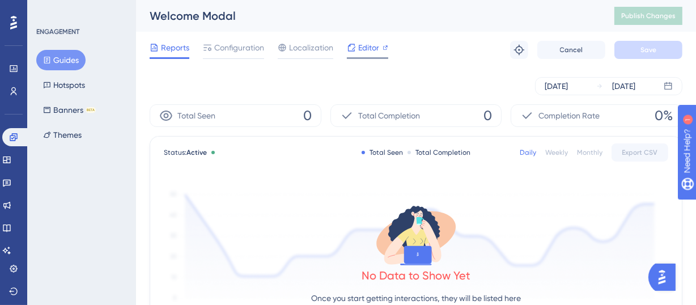
click at [367, 54] on span "Editor" at bounding box center [368, 48] width 21 height 14
click at [74, 60] on button "Guides" at bounding box center [60, 60] width 49 height 20
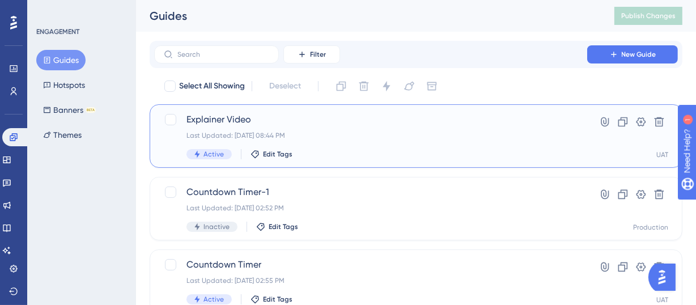
click at [281, 129] on div "Explainer Video Last Updated: Oct 11 2025, 08:44 PM Active Edit Tags" at bounding box center [371, 136] width 369 height 46
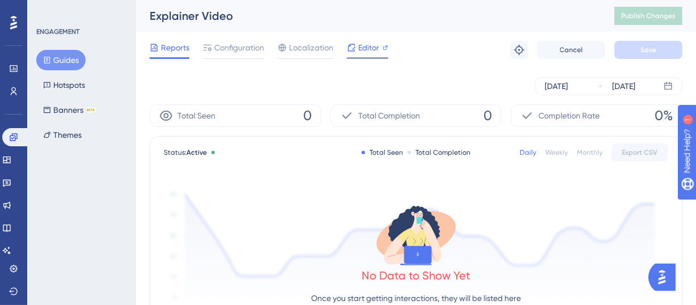
click at [370, 48] on span "Editor" at bounding box center [368, 48] width 21 height 14
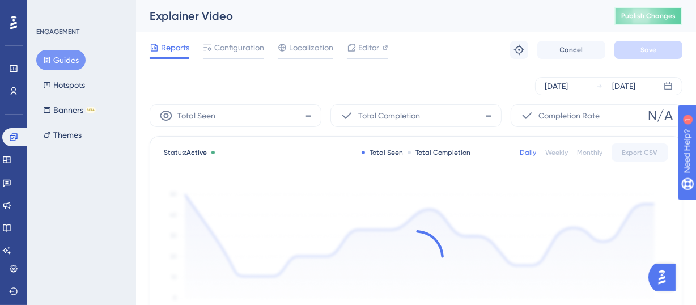
click at [663, 14] on span "Publish Changes" at bounding box center [648, 15] width 54 height 9
